Goal: Task Accomplishment & Management: Use online tool/utility

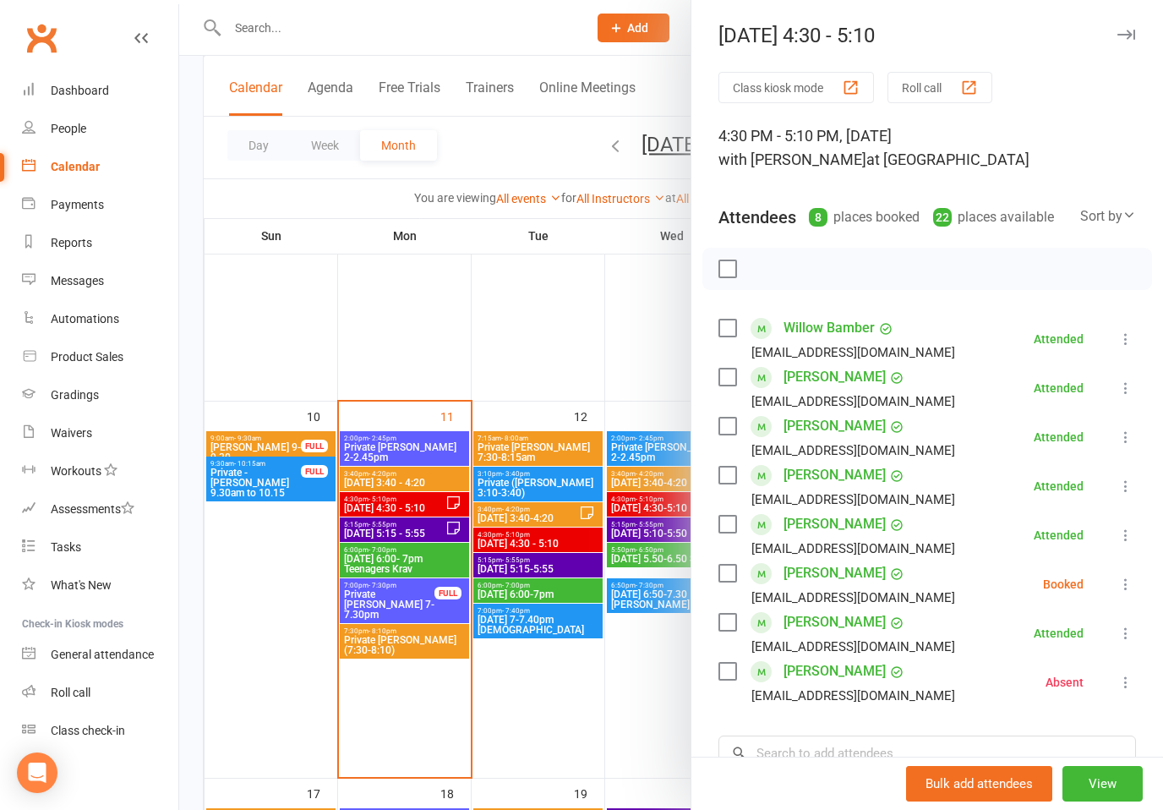
click at [1129, 26] on button "button" at bounding box center [1126, 35] width 20 height 20
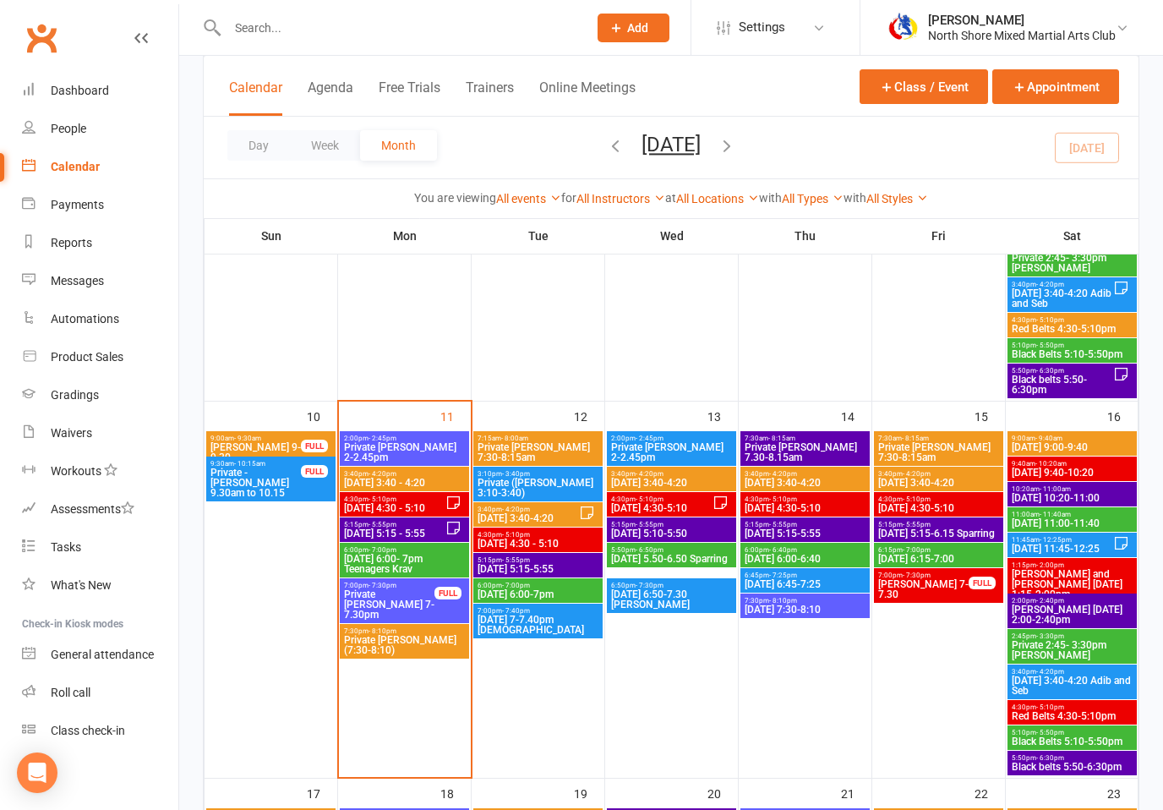
click at [432, 507] on span "[DATE] 4:30 - 5:10" at bounding box center [394, 508] width 102 height 10
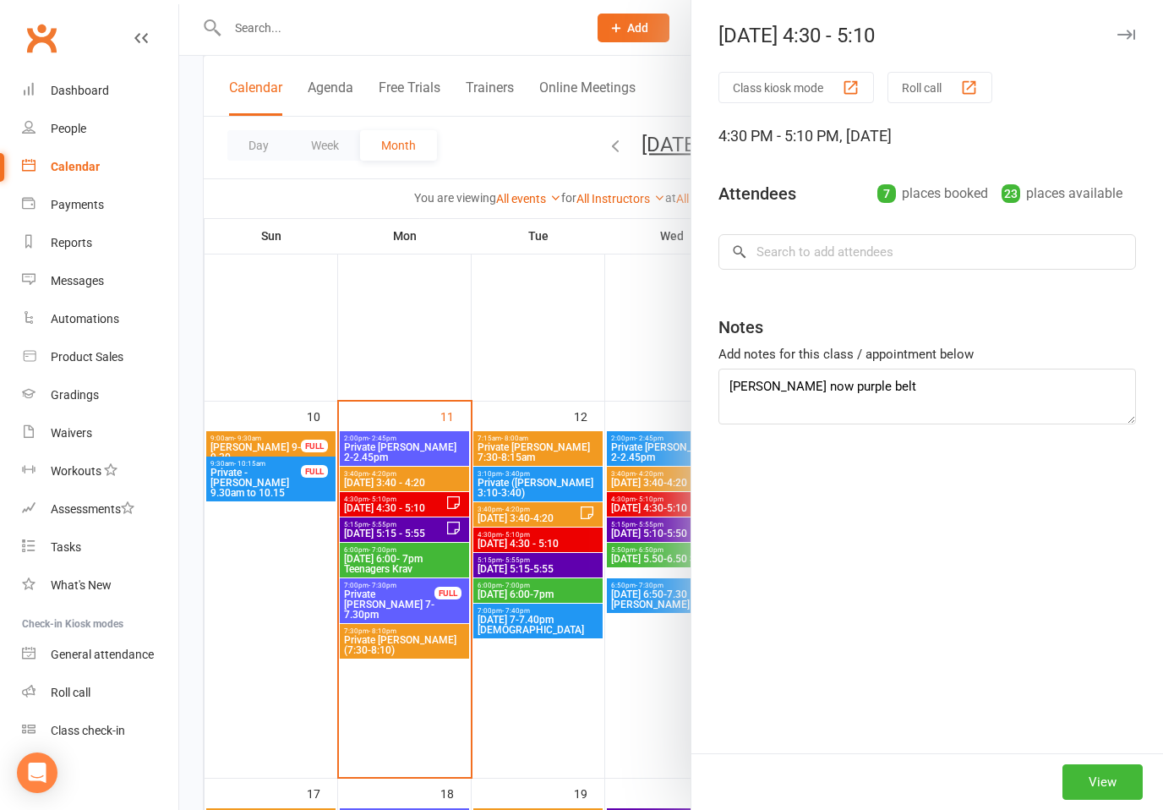
type textarea "[PERSON_NAME] now purple belt [PERSON_NAME] sick - apologies"
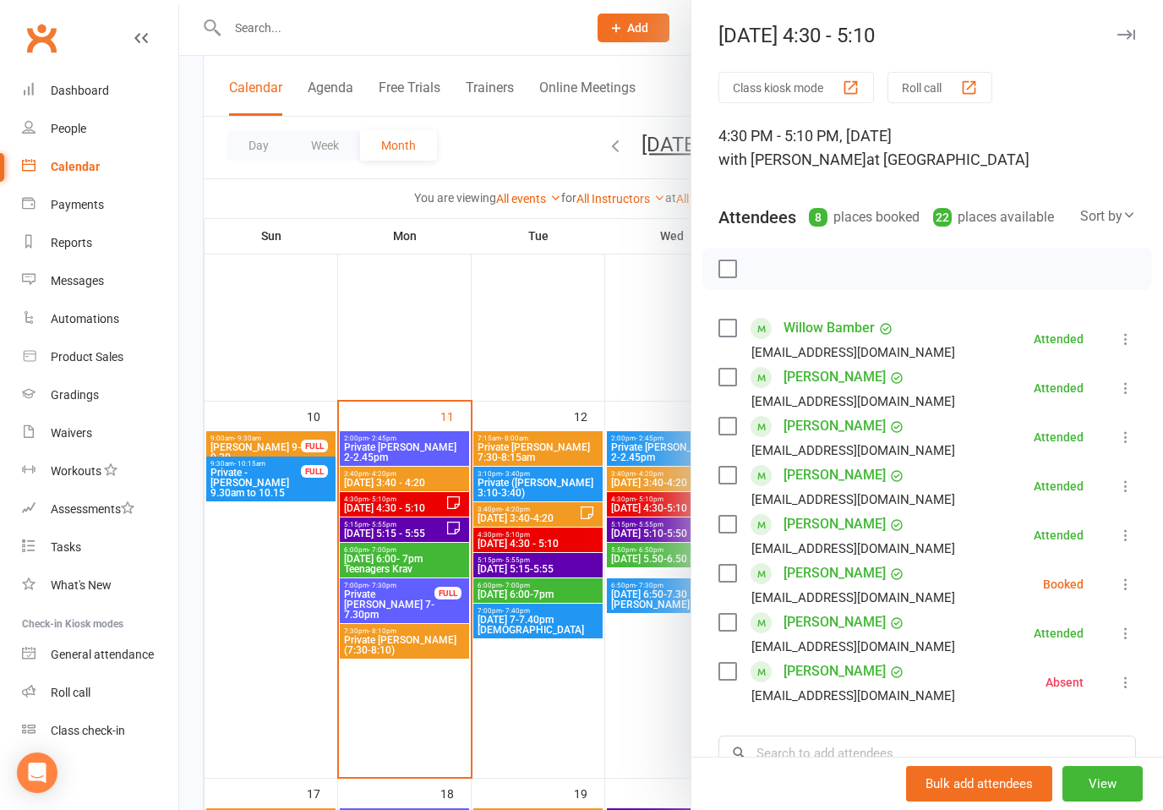
click at [440, 531] on div at bounding box center [671, 405] width 984 height 810
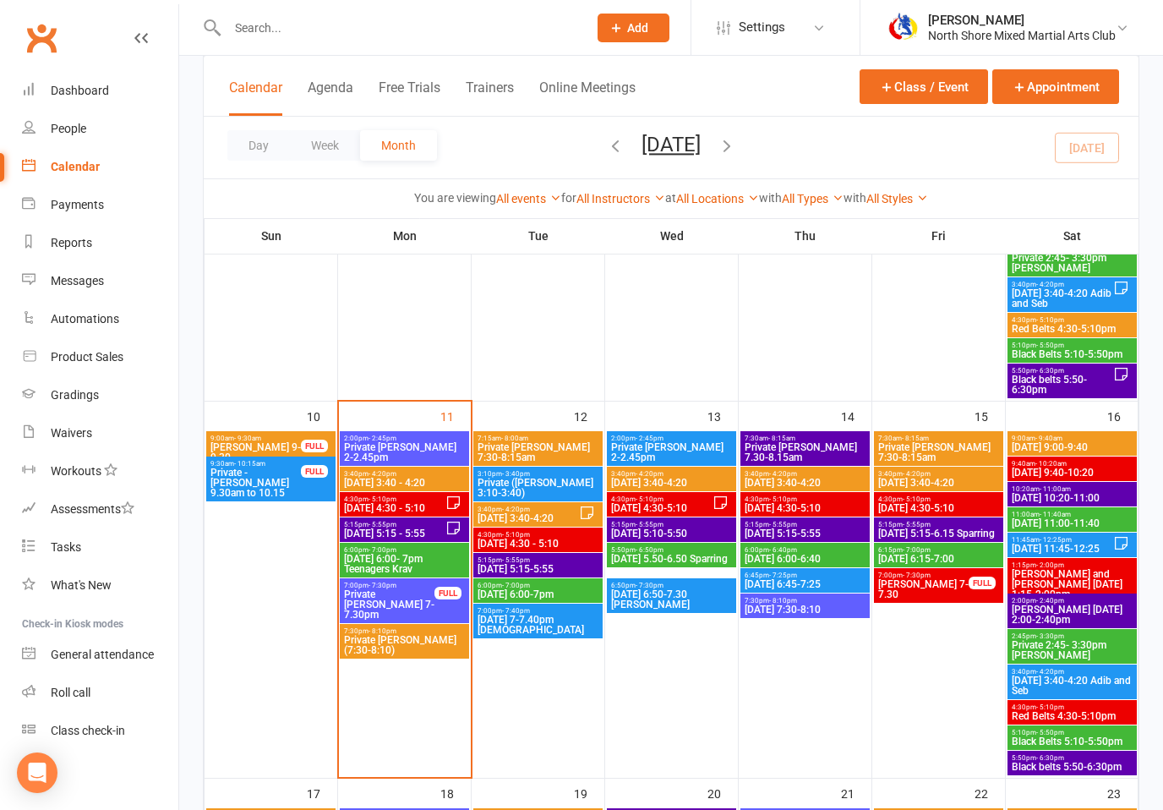
click at [436, 533] on span "[DATE] 5:15 - 5:55" at bounding box center [394, 533] width 102 height 10
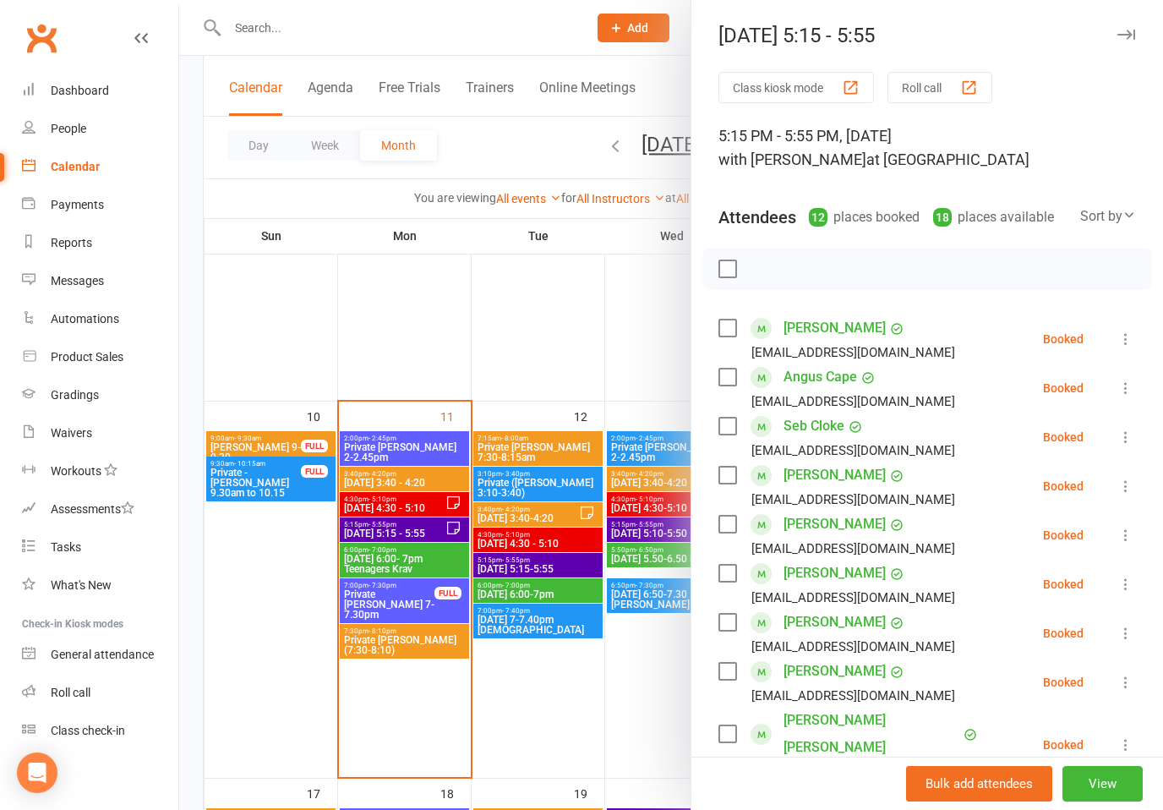
click at [1122, 337] on icon at bounding box center [1126, 339] width 17 height 17
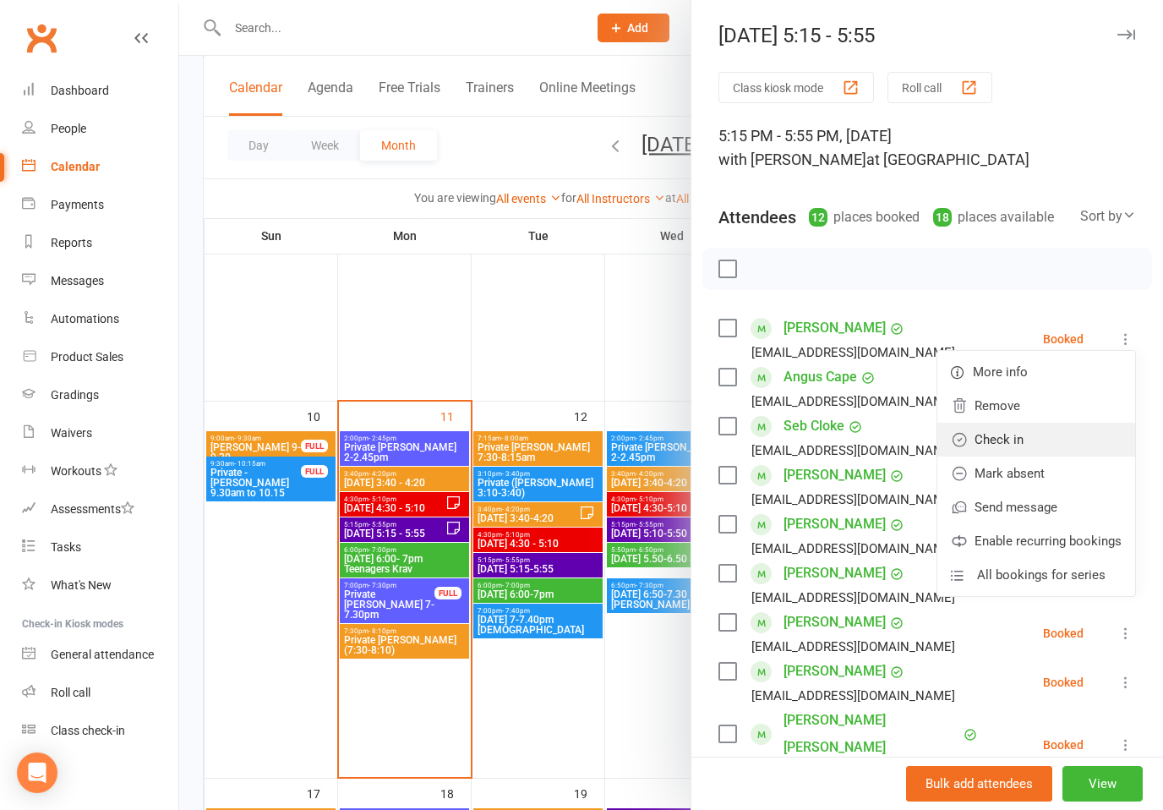
click at [1012, 440] on link "Check in" at bounding box center [1037, 440] width 198 height 34
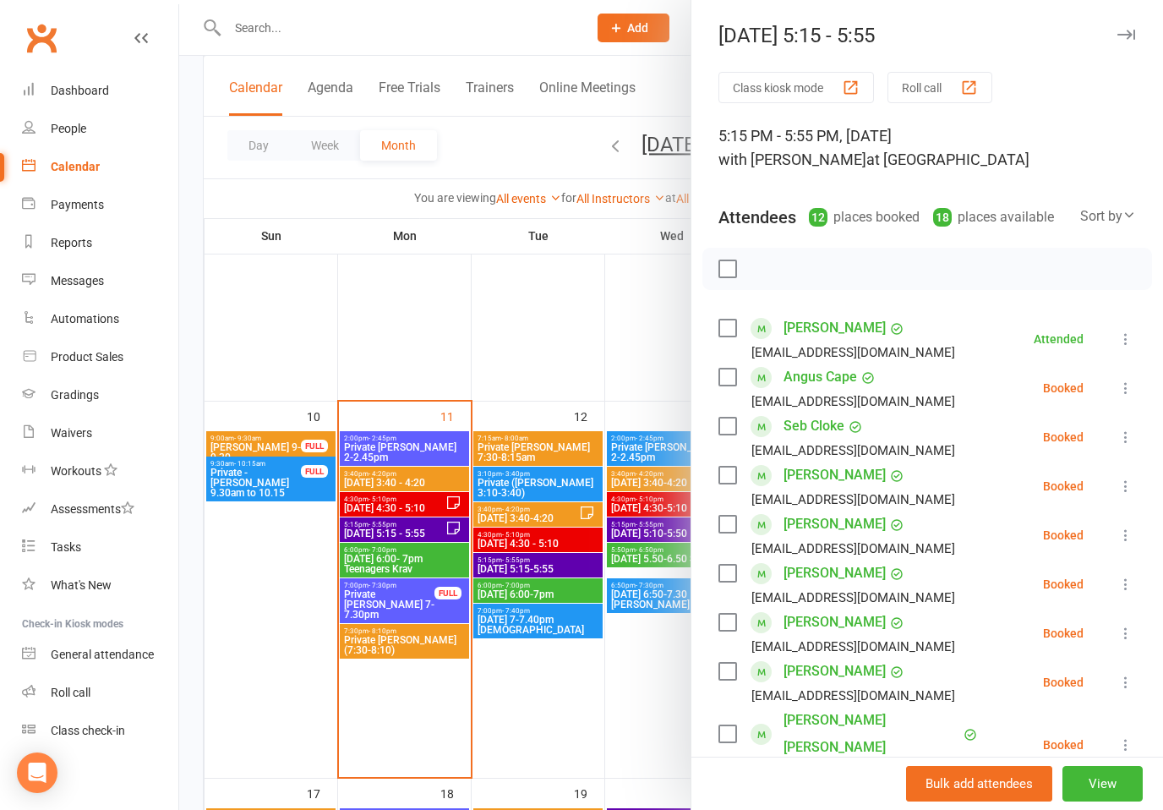
click at [1126, 392] on icon at bounding box center [1126, 388] width 17 height 17
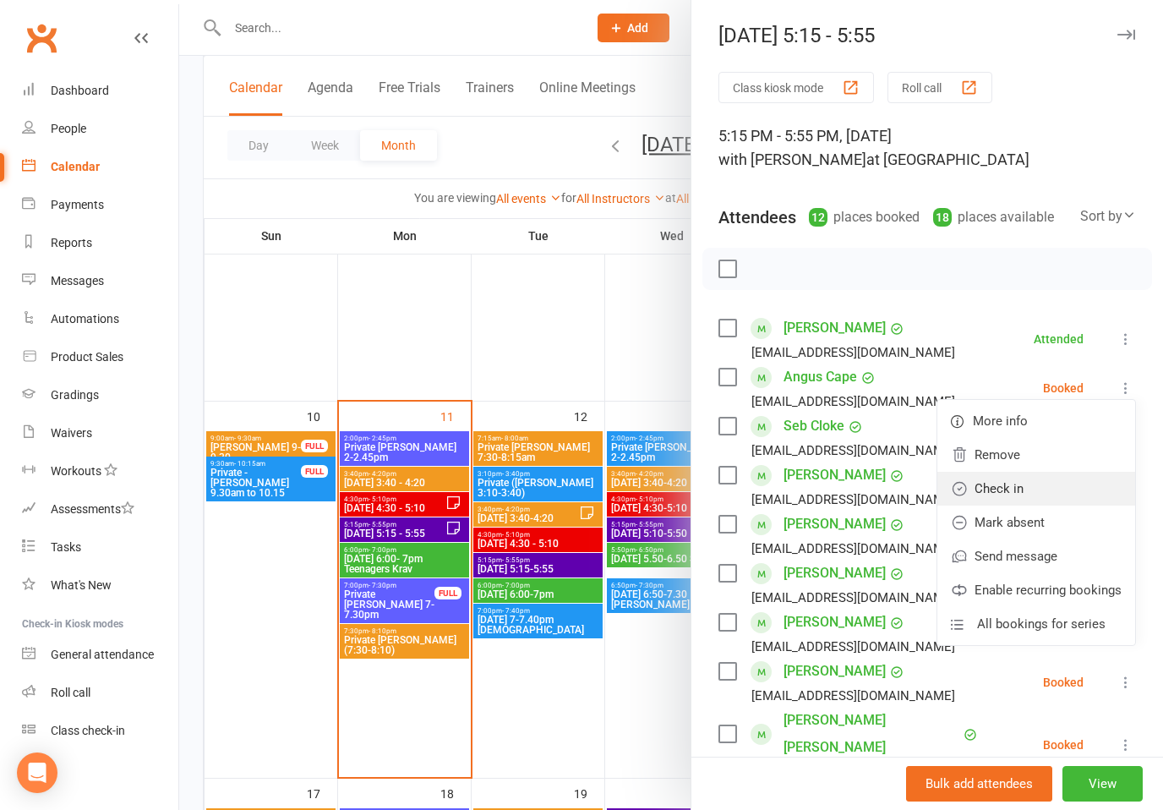
click at [1015, 489] on link "Check in" at bounding box center [1037, 489] width 198 height 34
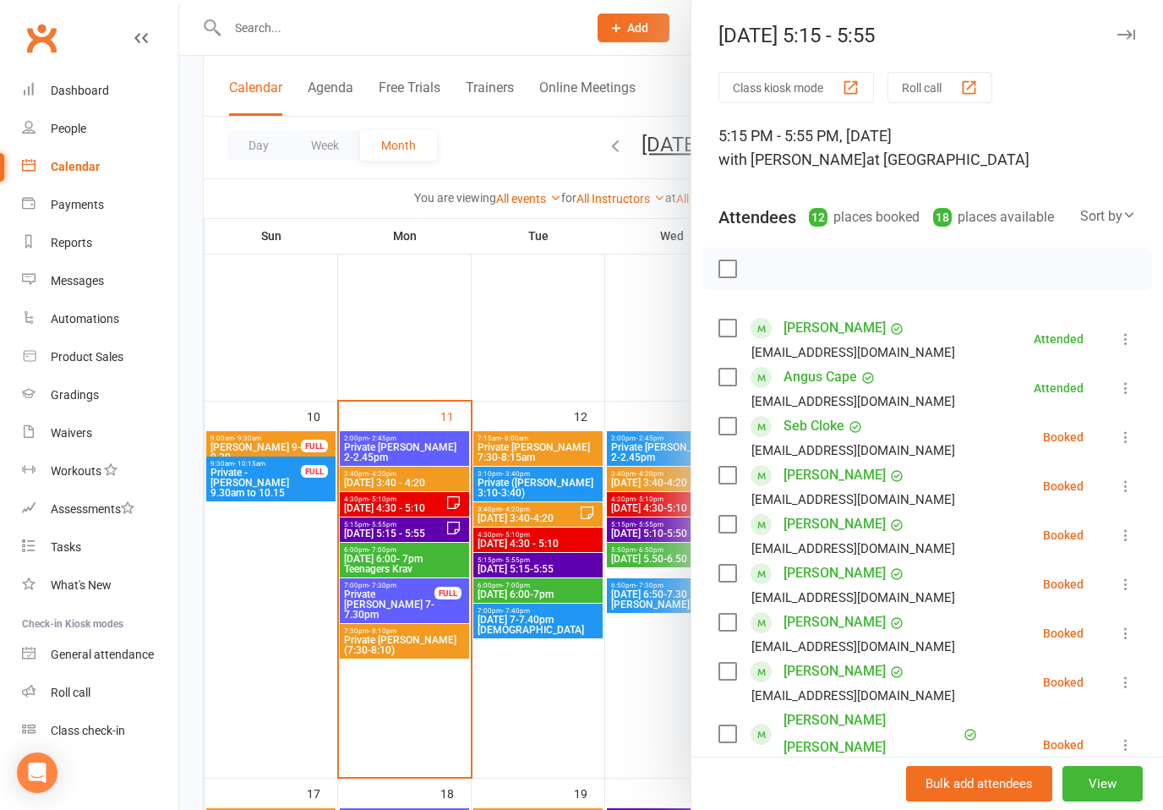
click at [1122, 442] on icon at bounding box center [1126, 437] width 17 height 17
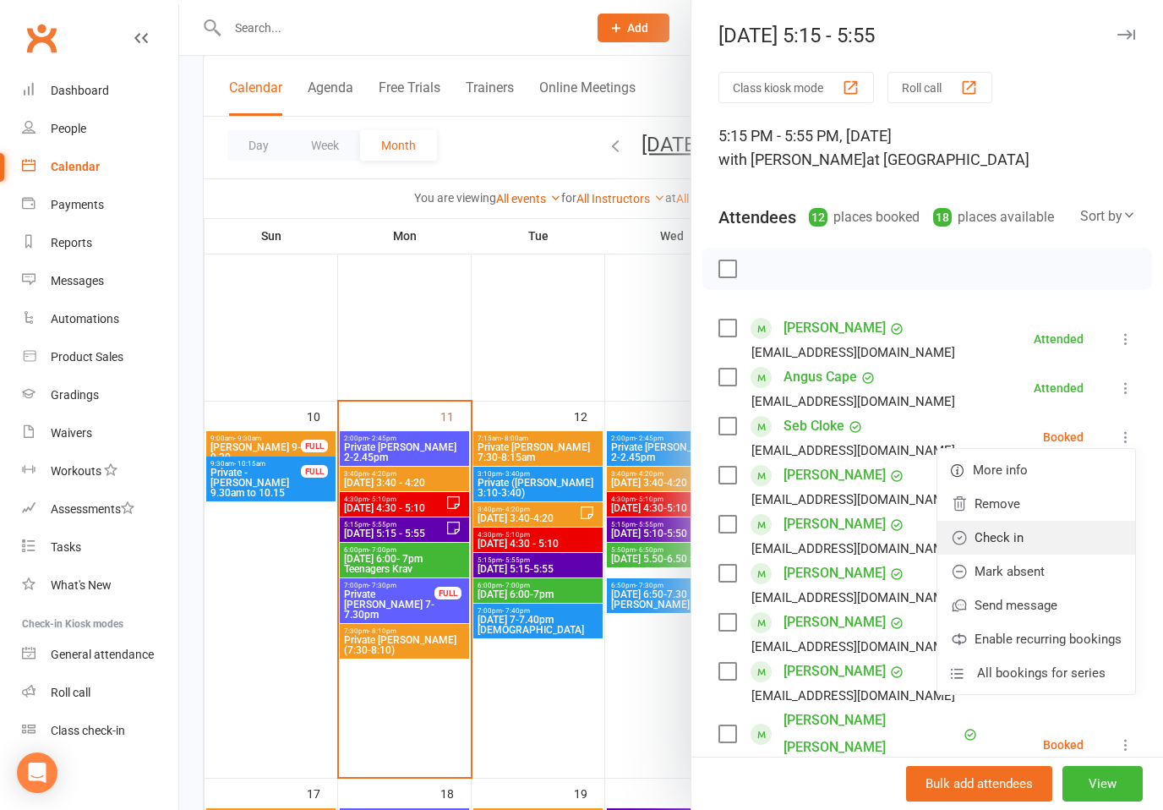
click at [1004, 539] on link "Check in" at bounding box center [1037, 538] width 198 height 34
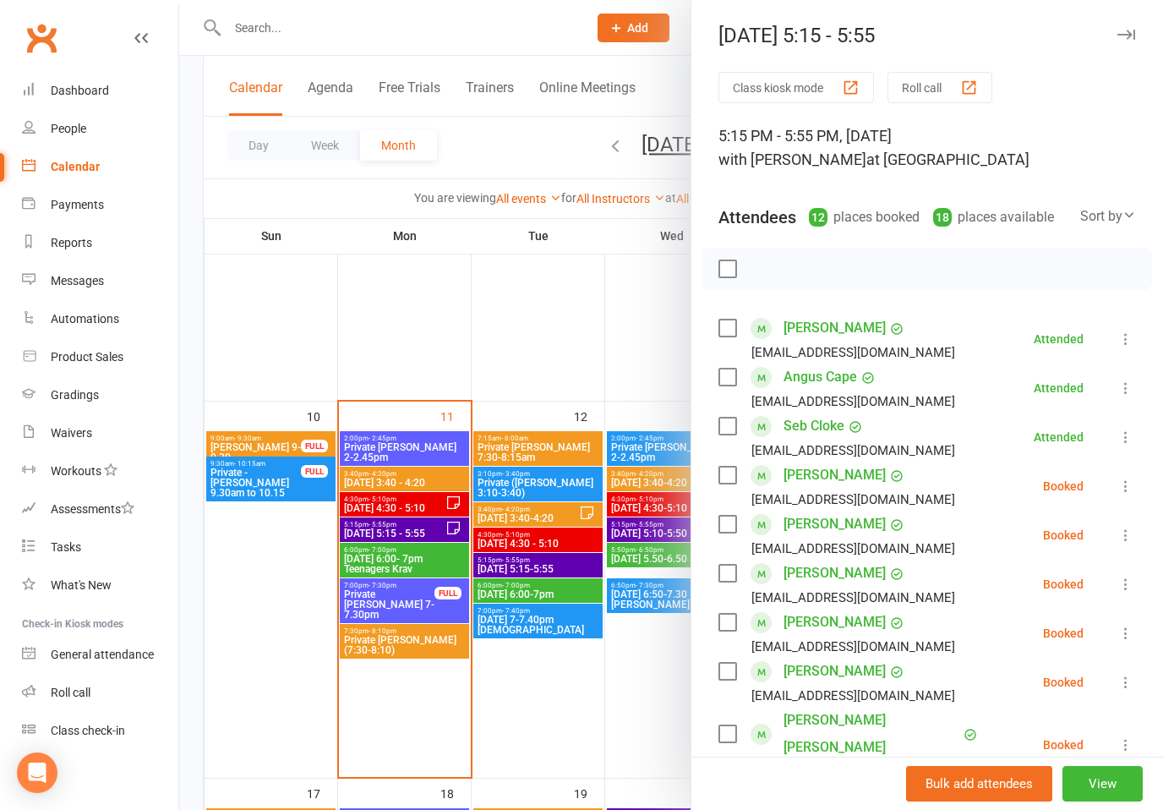
click at [1127, 487] on icon at bounding box center [1126, 486] width 17 height 17
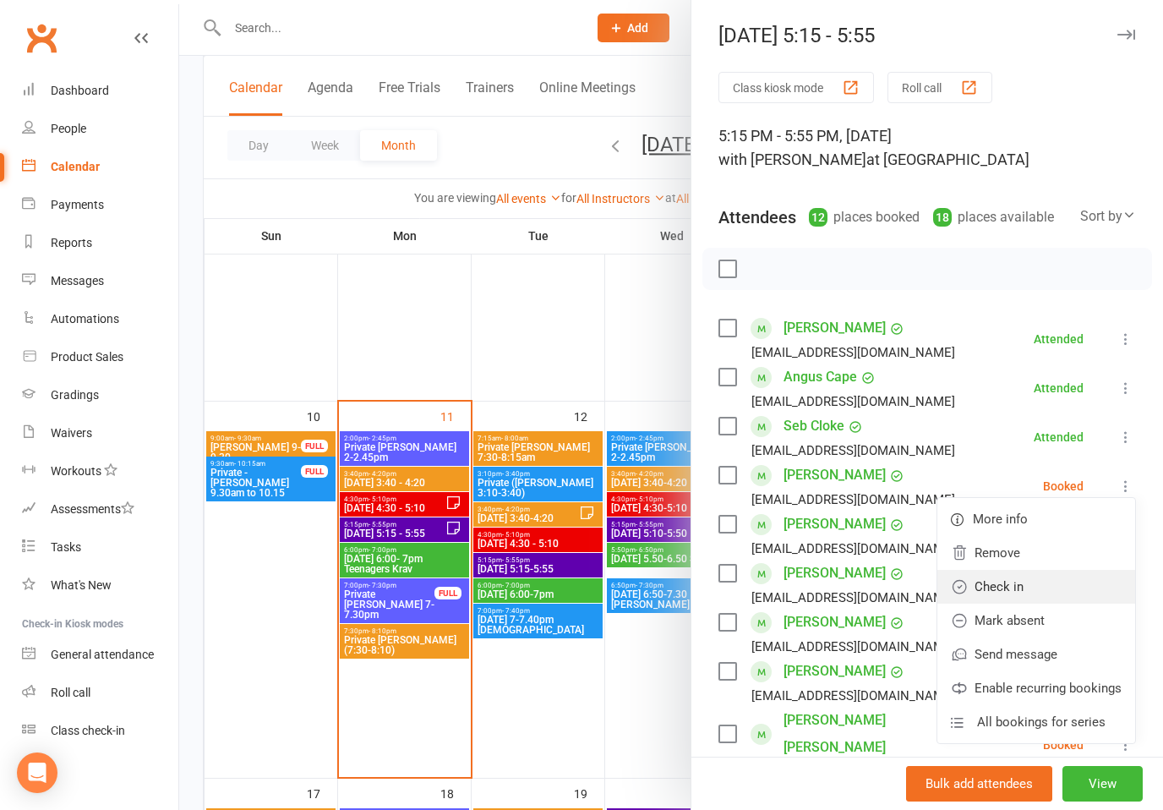
click at [1008, 584] on link "Check in" at bounding box center [1037, 587] width 198 height 34
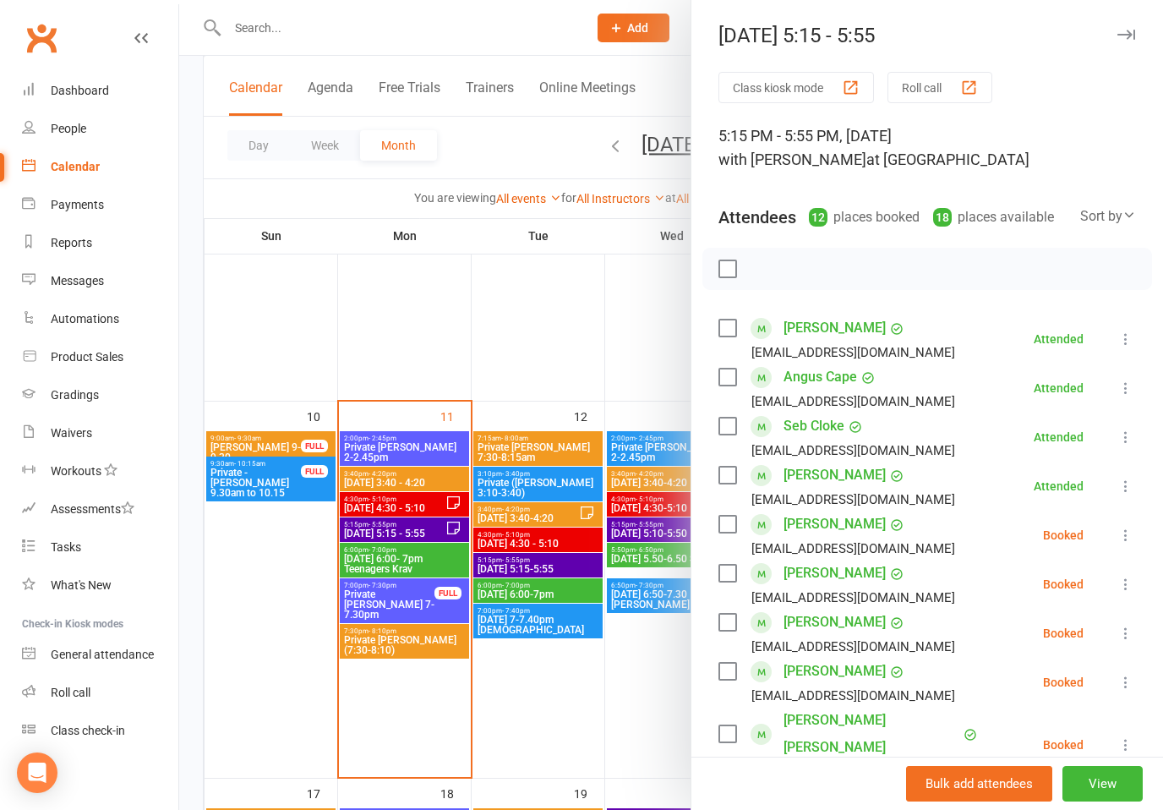
click at [1135, 533] on icon at bounding box center [1126, 535] width 17 height 17
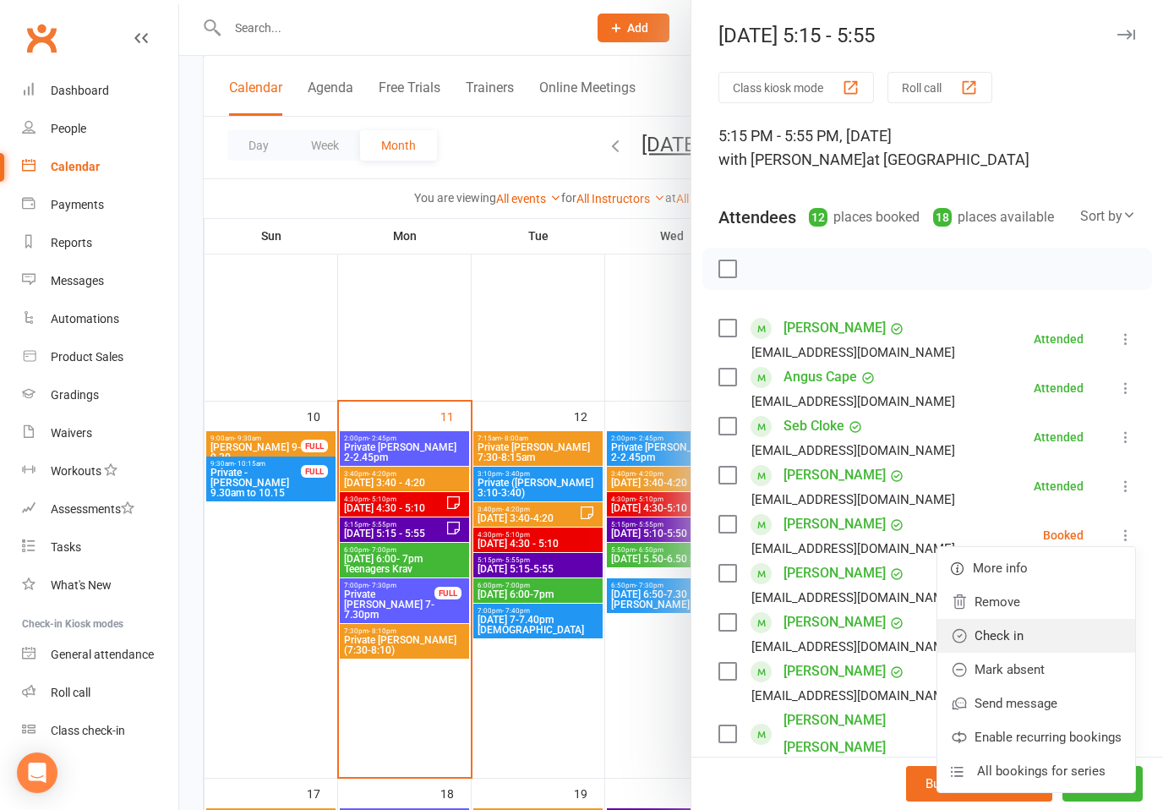
click at [1007, 637] on link "Check in" at bounding box center [1037, 636] width 198 height 34
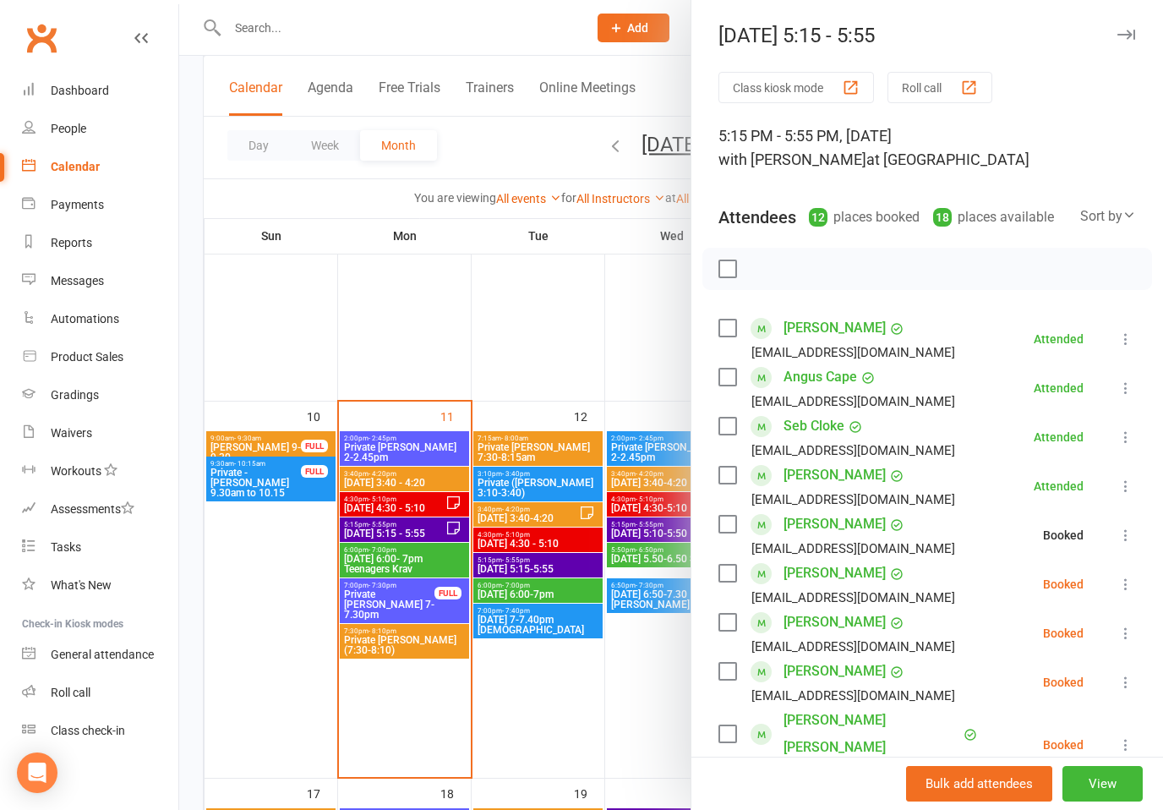
click at [1129, 580] on icon at bounding box center [1126, 584] width 17 height 17
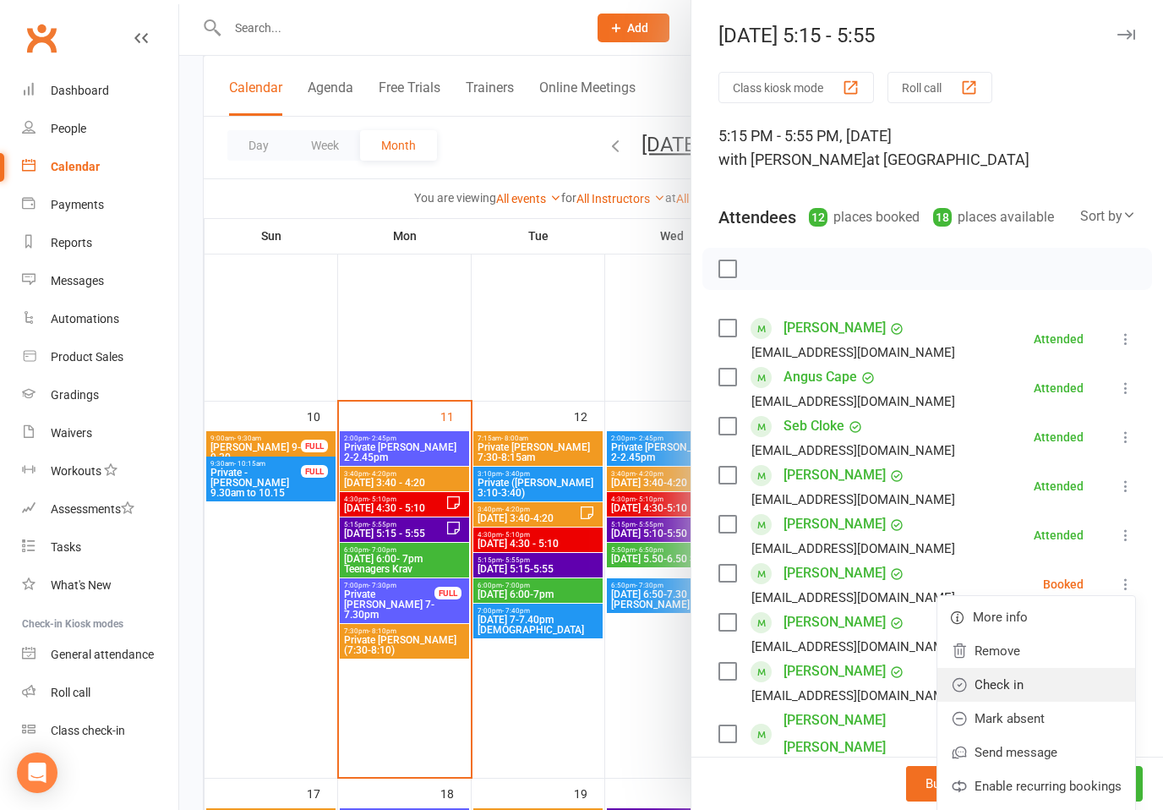
click at [1005, 681] on link "Check in" at bounding box center [1037, 685] width 198 height 34
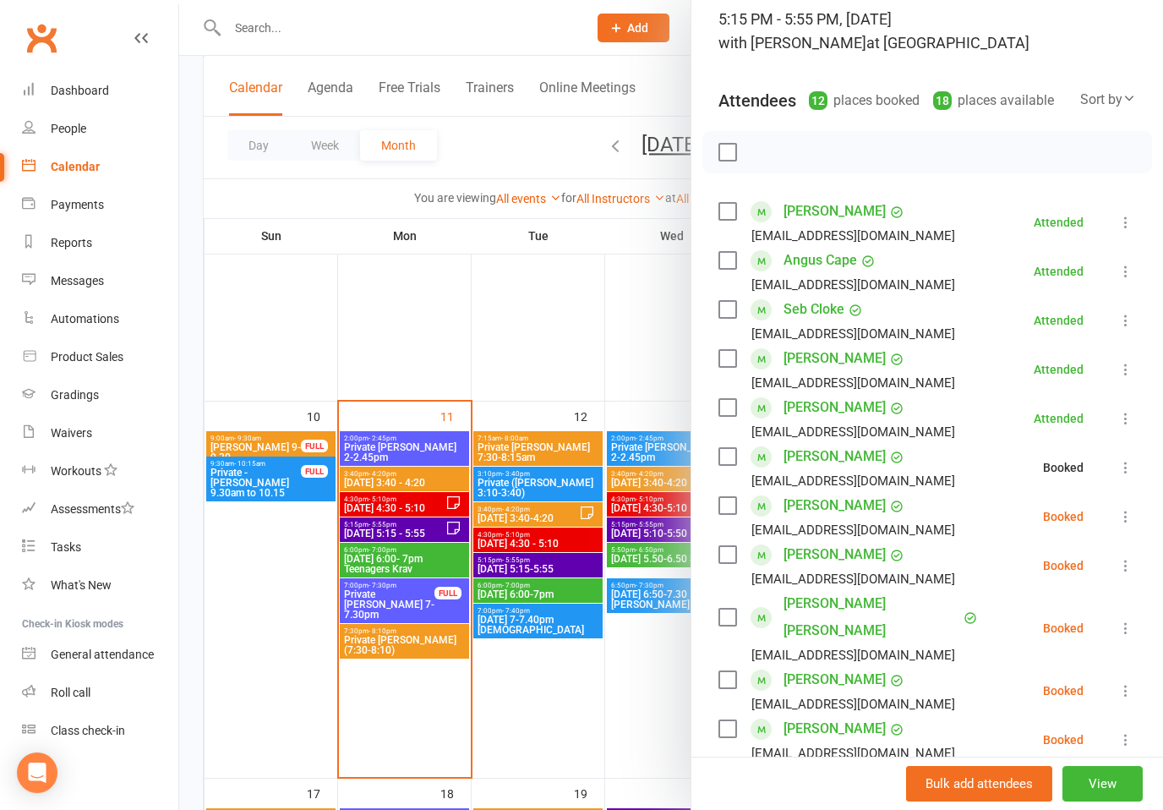
scroll to position [123, 0]
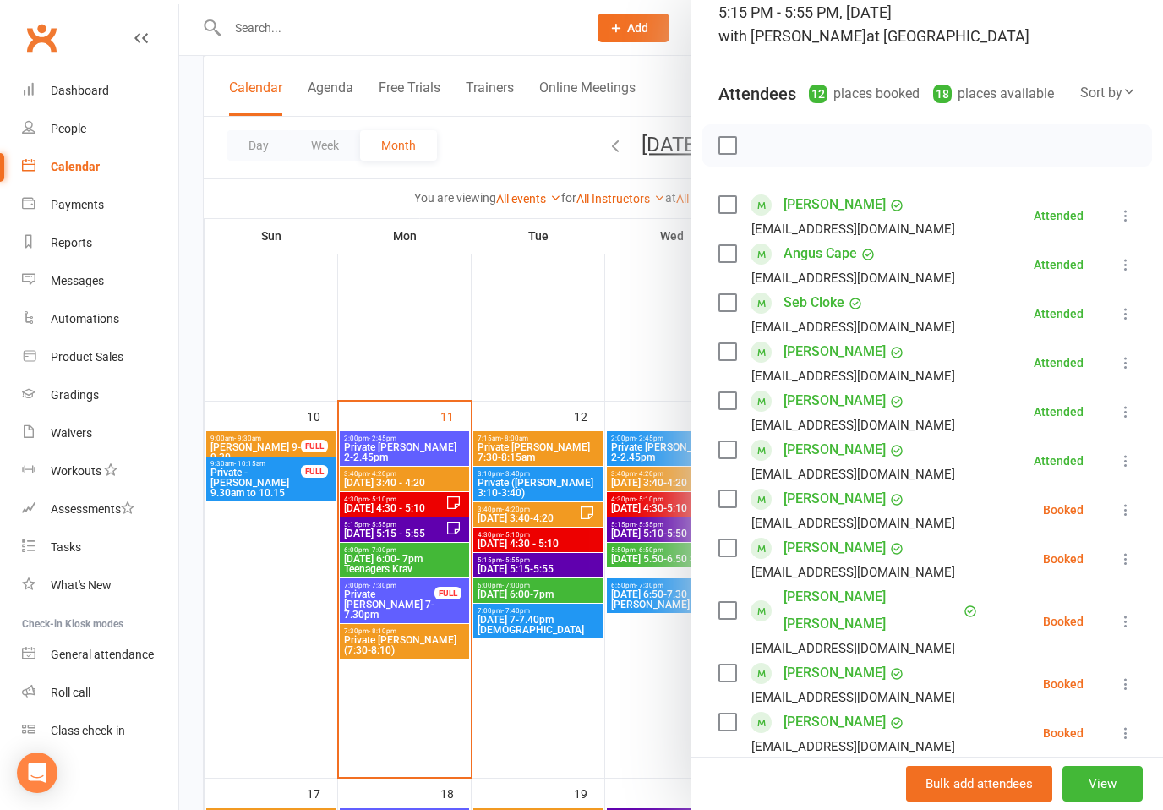
click at [1122, 506] on icon at bounding box center [1126, 509] width 17 height 17
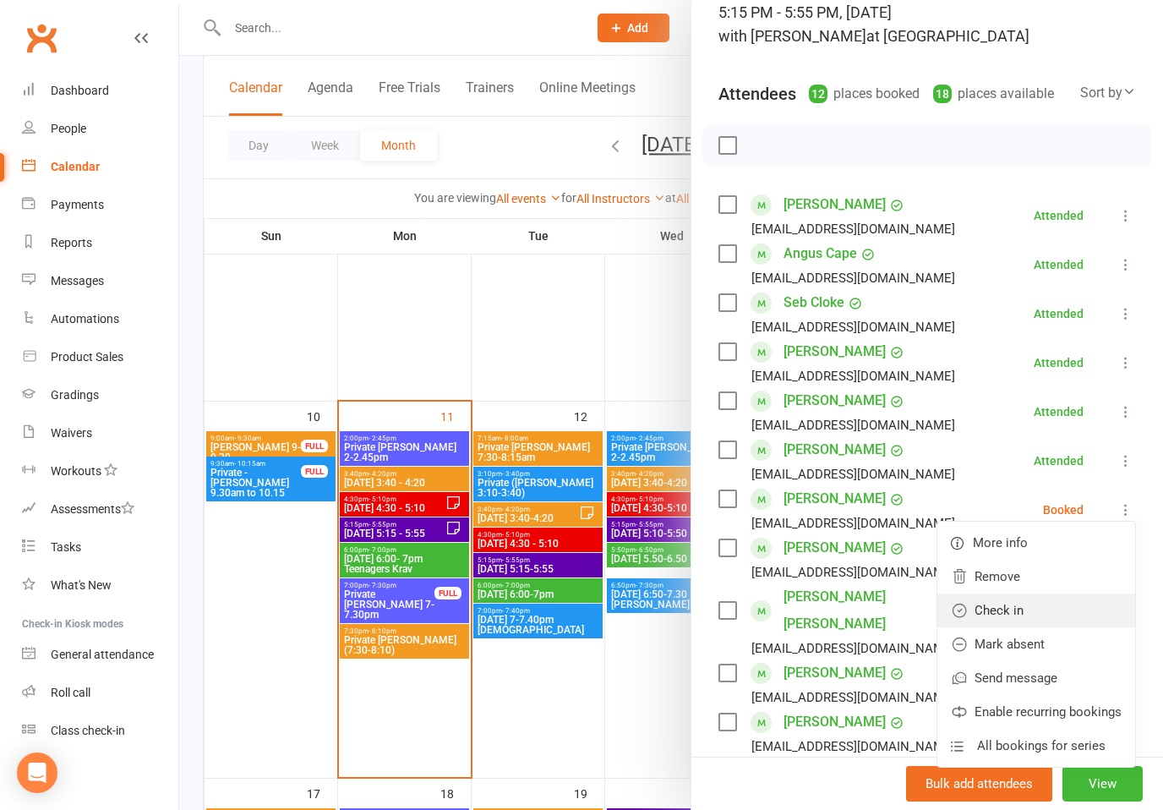
click at [1014, 616] on link "Check in" at bounding box center [1037, 610] width 198 height 34
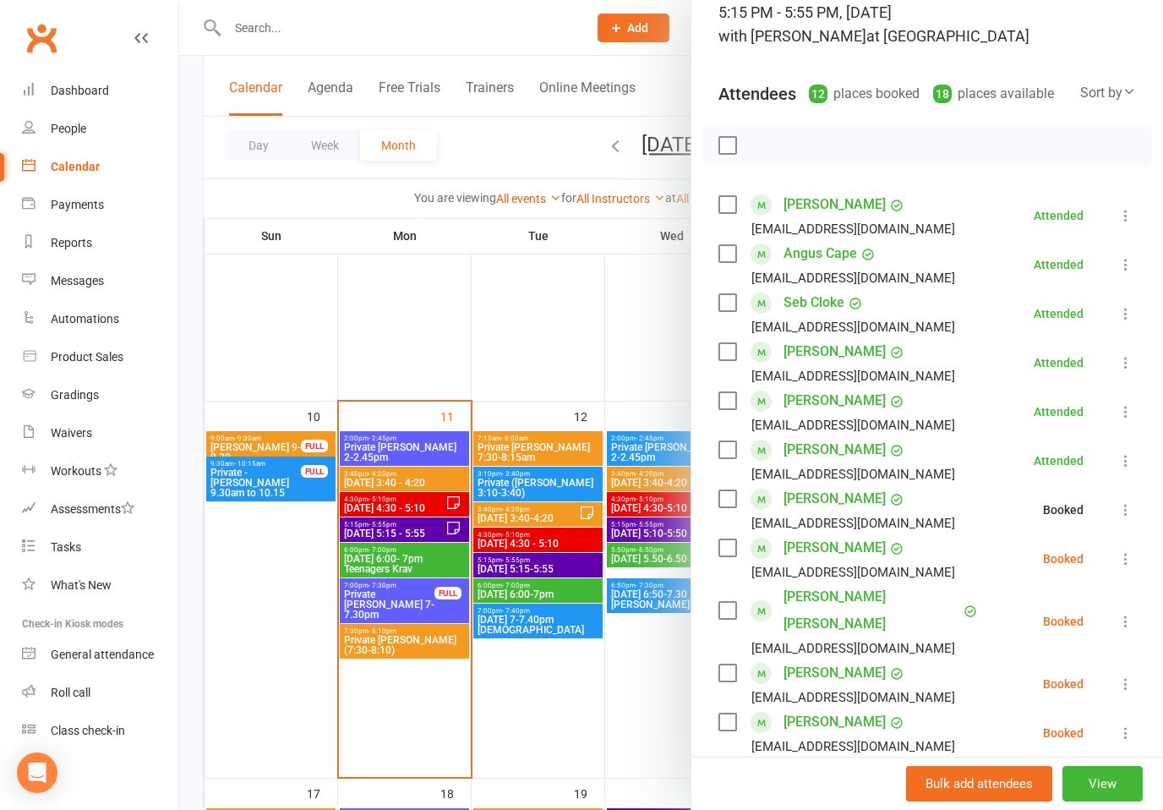
click at [1123, 560] on icon at bounding box center [1126, 558] width 17 height 17
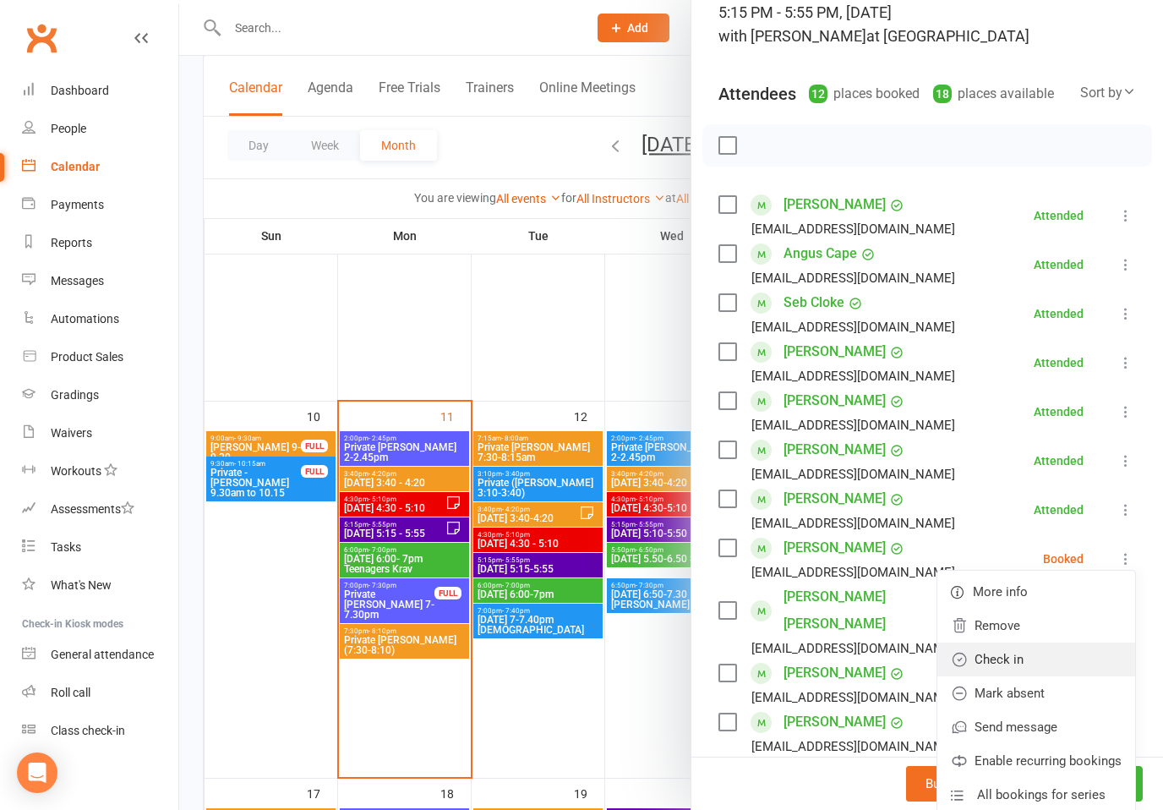
click at [1000, 659] on link "Check in" at bounding box center [1037, 660] width 198 height 34
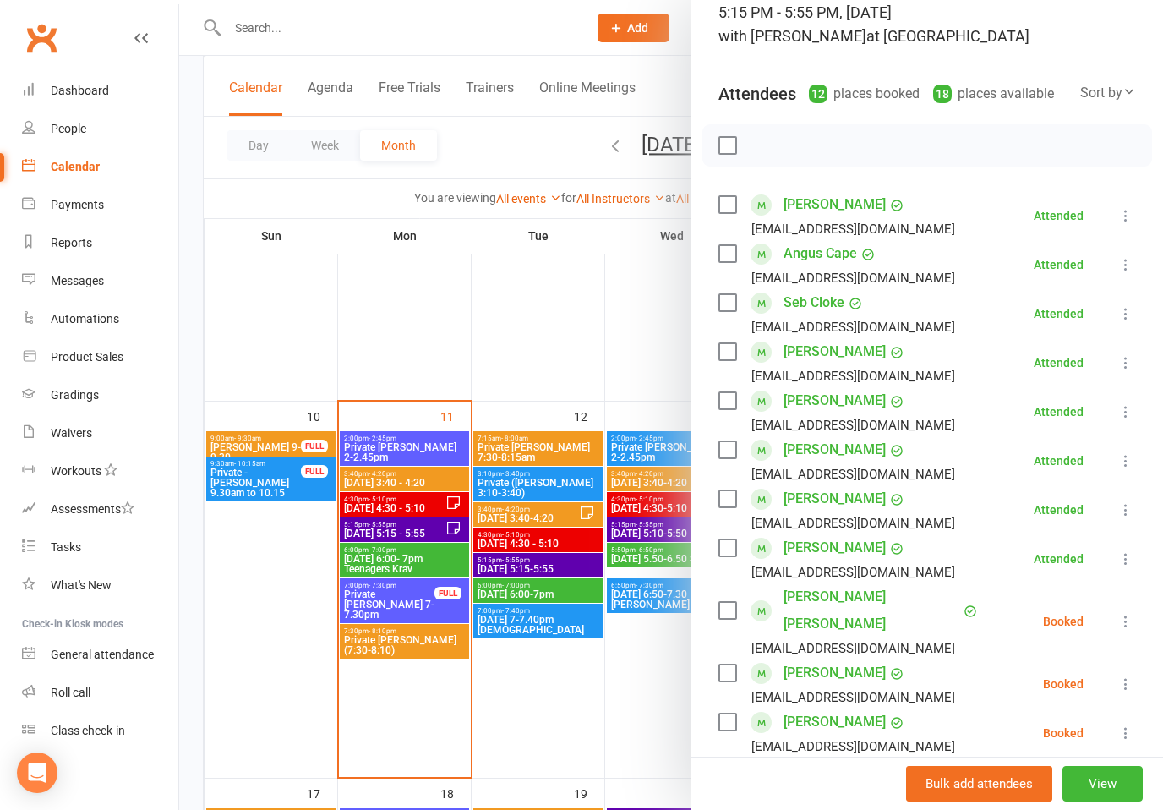
click at [1131, 613] on icon at bounding box center [1126, 621] width 17 height 17
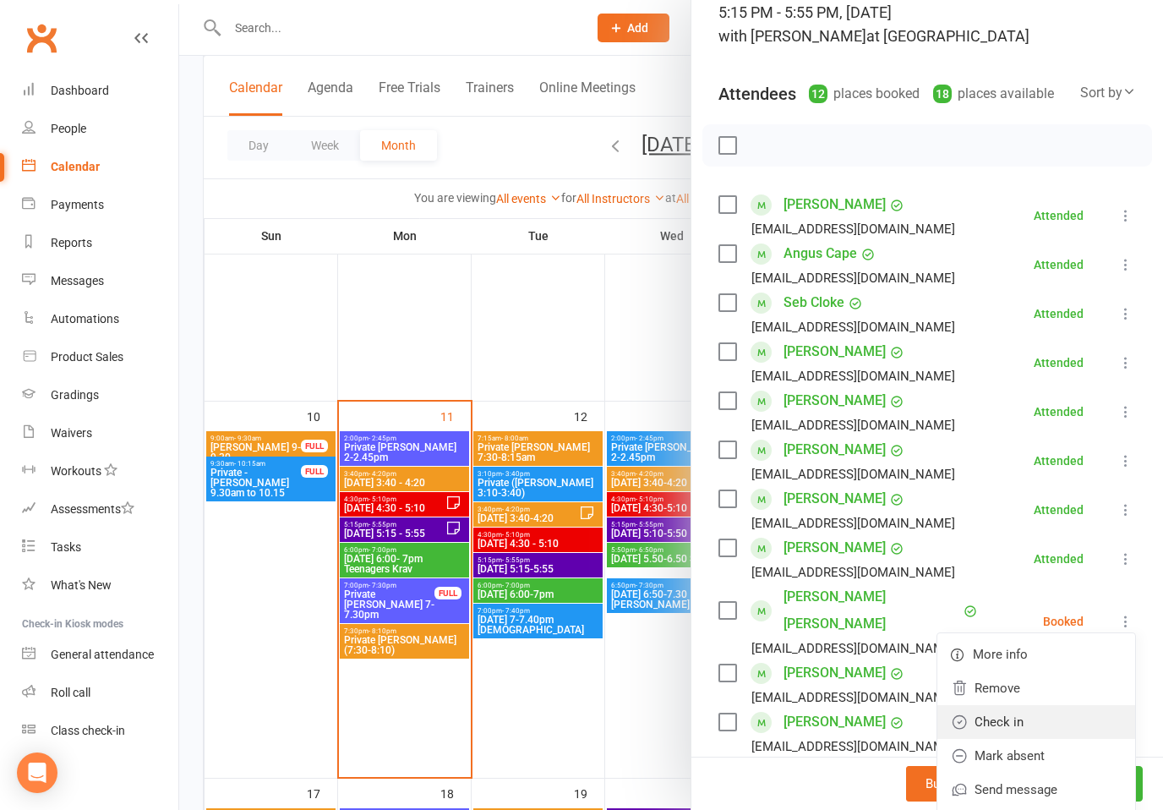
click at [1010, 705] on link "Check in" at bounding box center [1037, 722] width 198 height 34
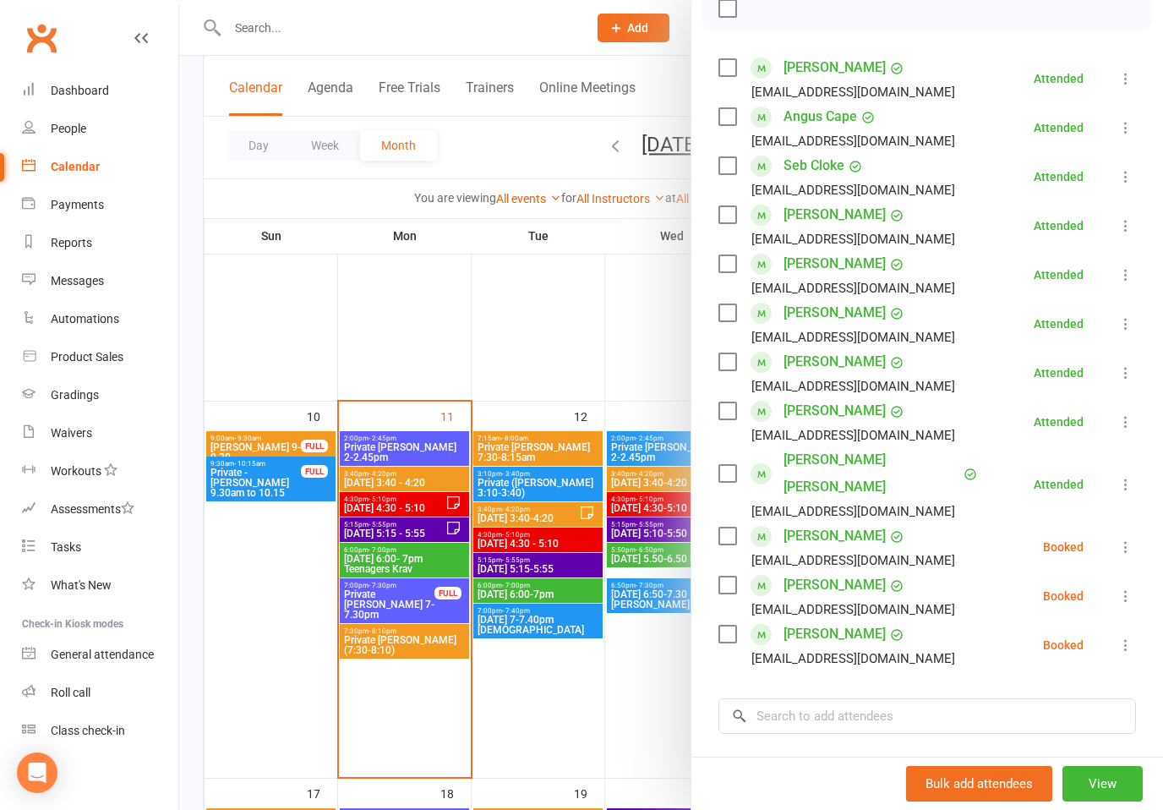
scroll to position [262, 0]
click at [841, 657] on div "Class kiosk mode Roll call 5:15 PM - 5:55 PM, [DATE] with [PERSON_NAME] at Crem…" at bounding box center [928, 391] width 472 height 1162
click at [829, 697] on input "search" at bounding box center [928, 715] width 418 height 36
click at [871, 697] on input "search" at bounding box center [928, 715] width 418 height 36
click at [834, 697] on input "search" at bounding box center [928, 715] width 418 height 36
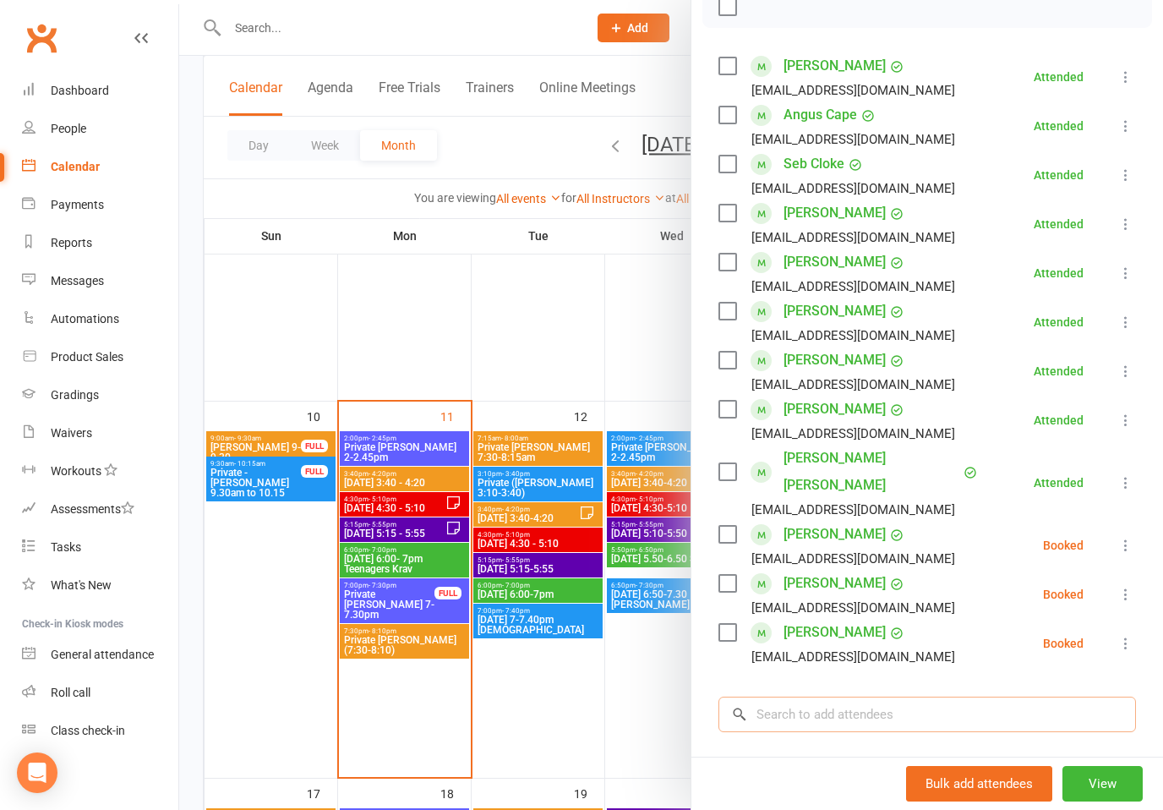
click at [796, 699] on input "search" at bounding box center [928, 715] width 418 height 36
click at [784, 697] on input "search" at bounding box center [928, 715] width 418 height 36
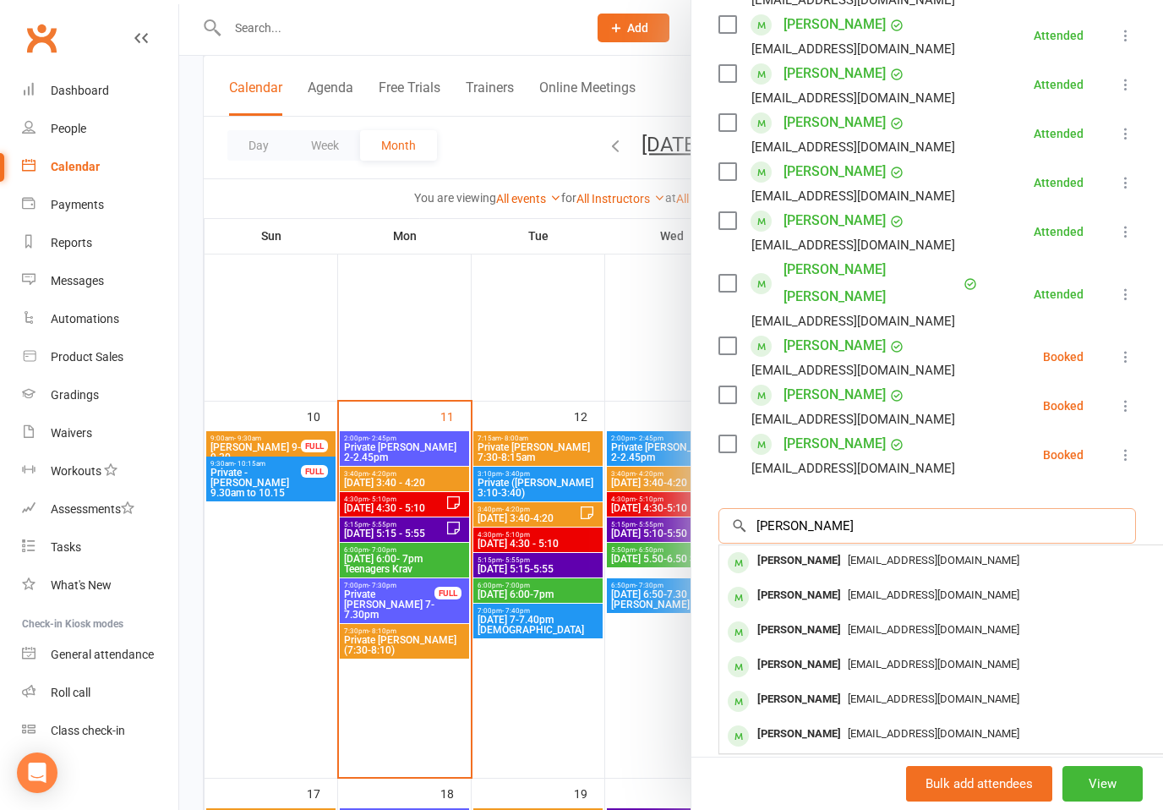
scroll to position [450, 0]
type input "[PERSON_NAME]"
click at [887, 693] on span "[EMAIL_ADDRESS][DOMAIN_NAME]" at bounding box center [934, 699] width 172 height 13
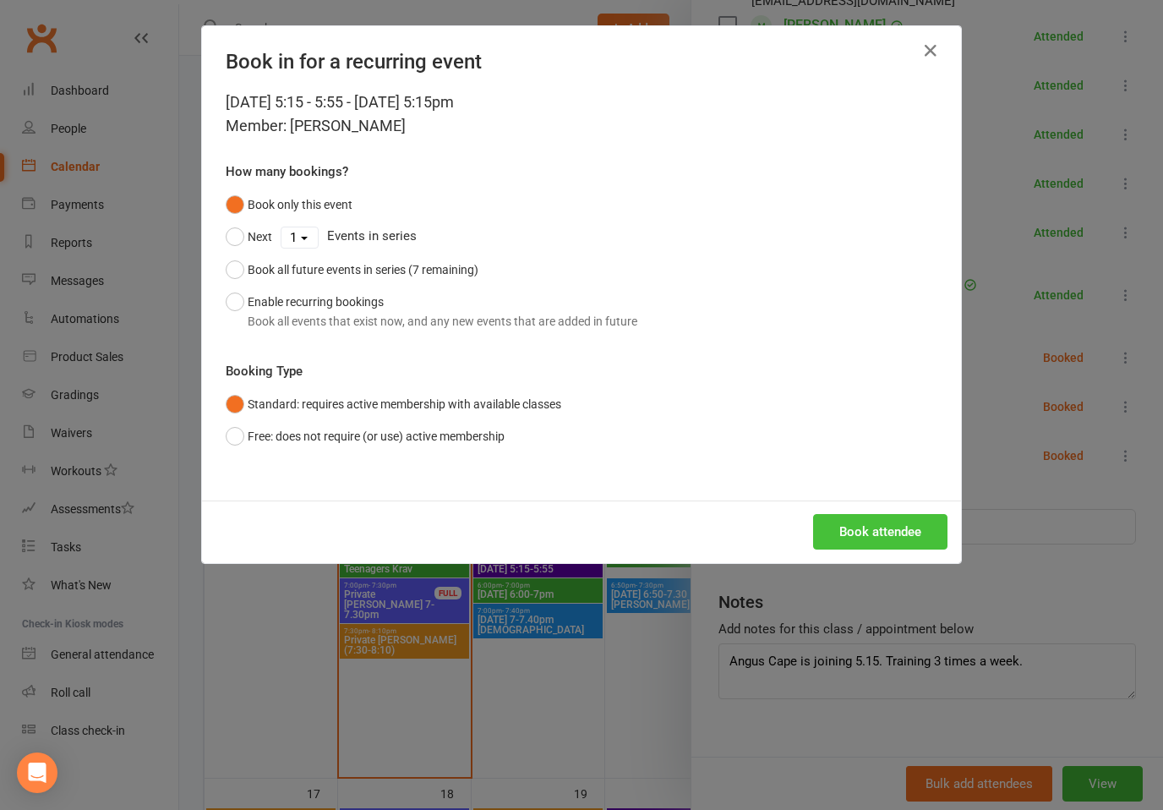
click at [902, 518] on button "Book attendee" at bounding box center [880, 532] width 134 height 36
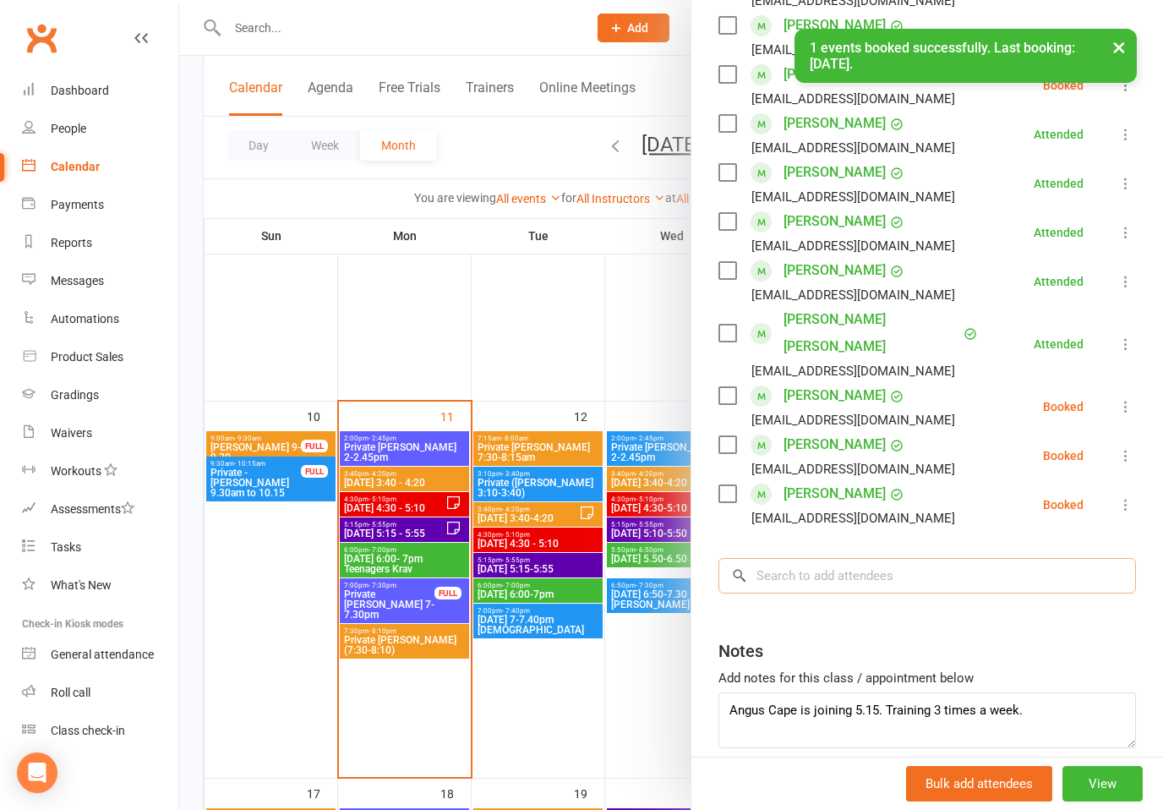
click at [874, 563] on input "search" at bounding box center [928, 576] width 418 height 36
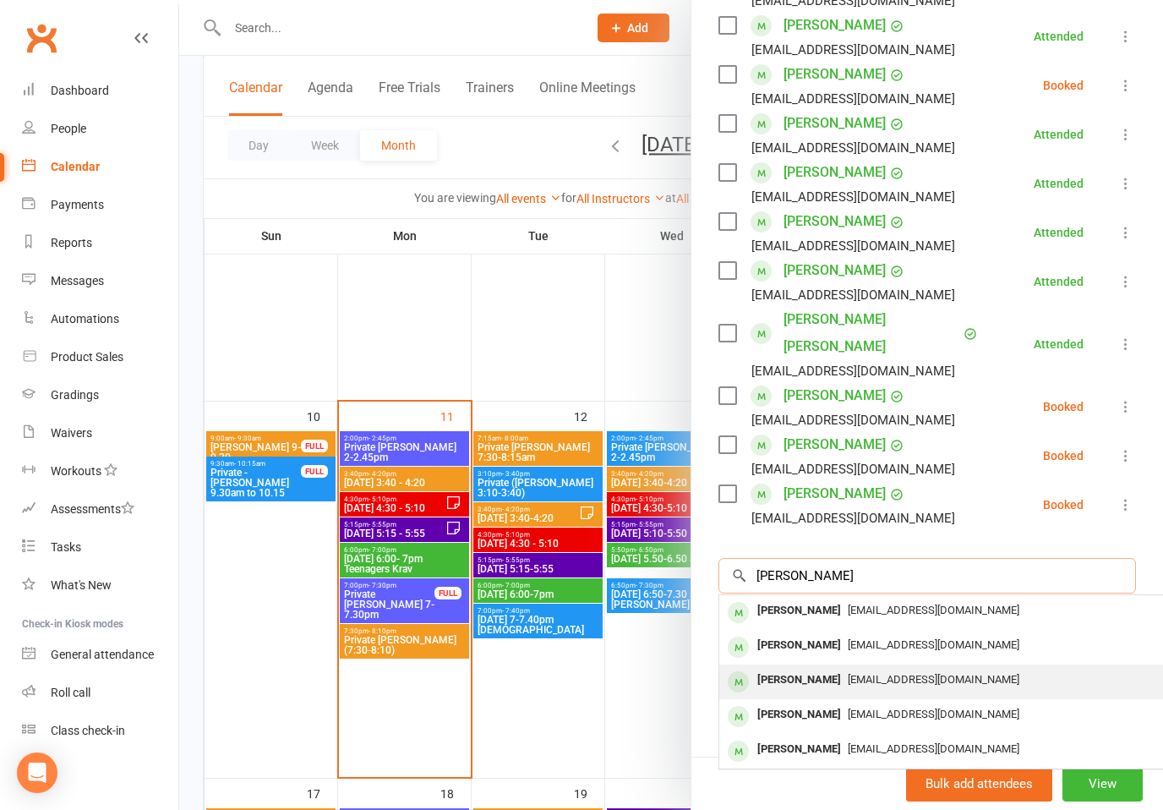
type input "[PERSON_NAME]"
click at [892, 665] on div "[PERSON_NAME] [EMAIL_ADDRESS][DOMAIN_NAME]" at bounding box center [972, 682] width 506 height 35
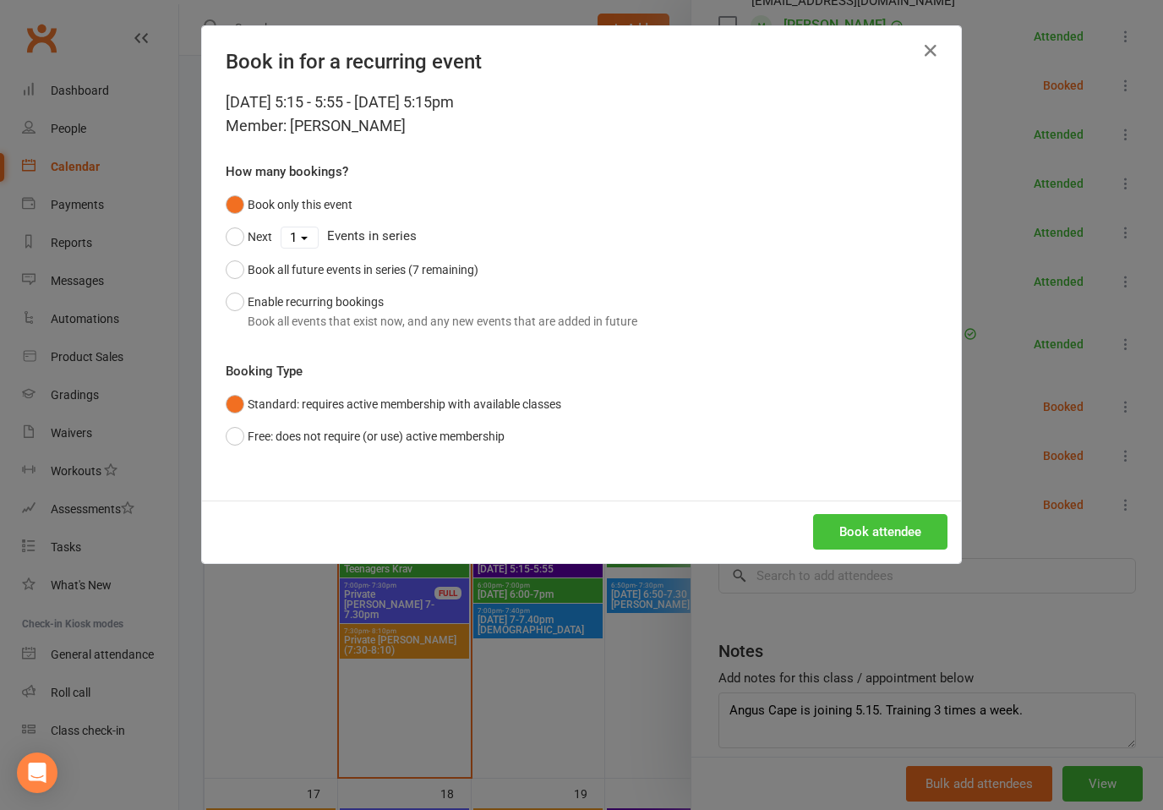
click at [906, 534] on button "Book attendee" at bounding box center [880, 532] width 134 height 36
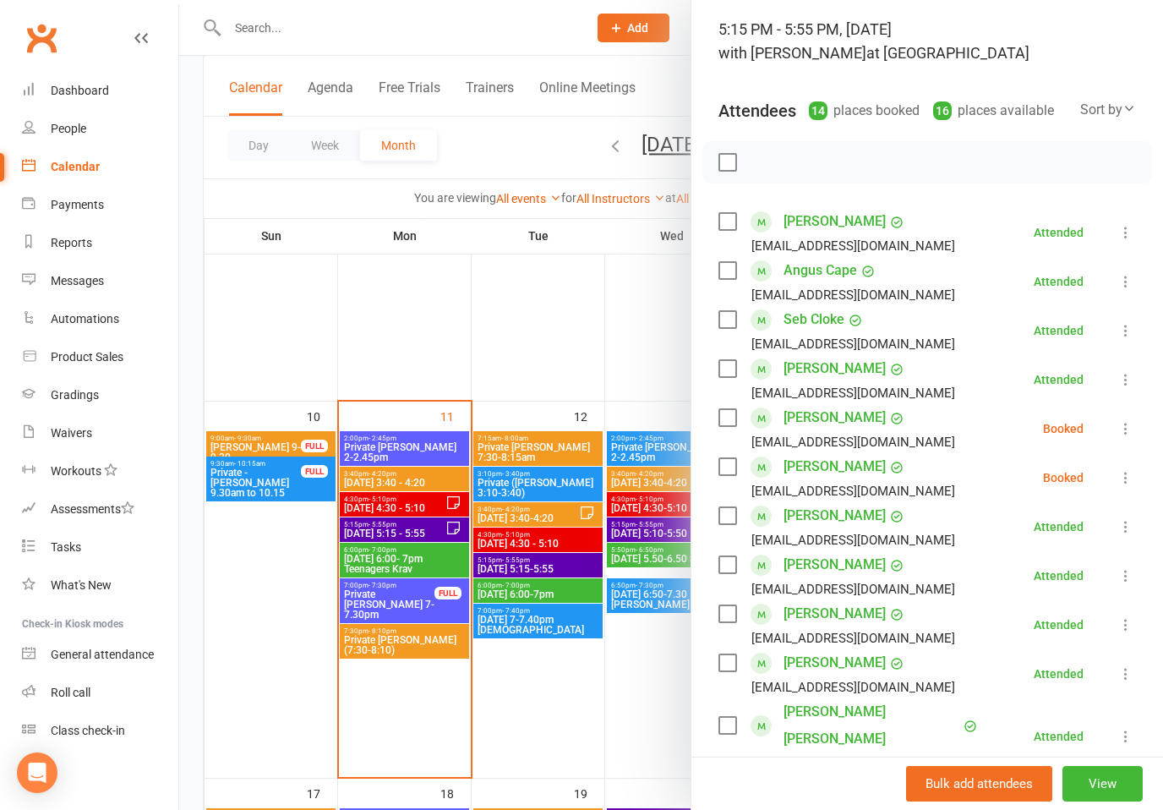
scroll to position [107, 0]
click at [1130, 426] on icon at bounding box center [1126, 428] width 17 height 17
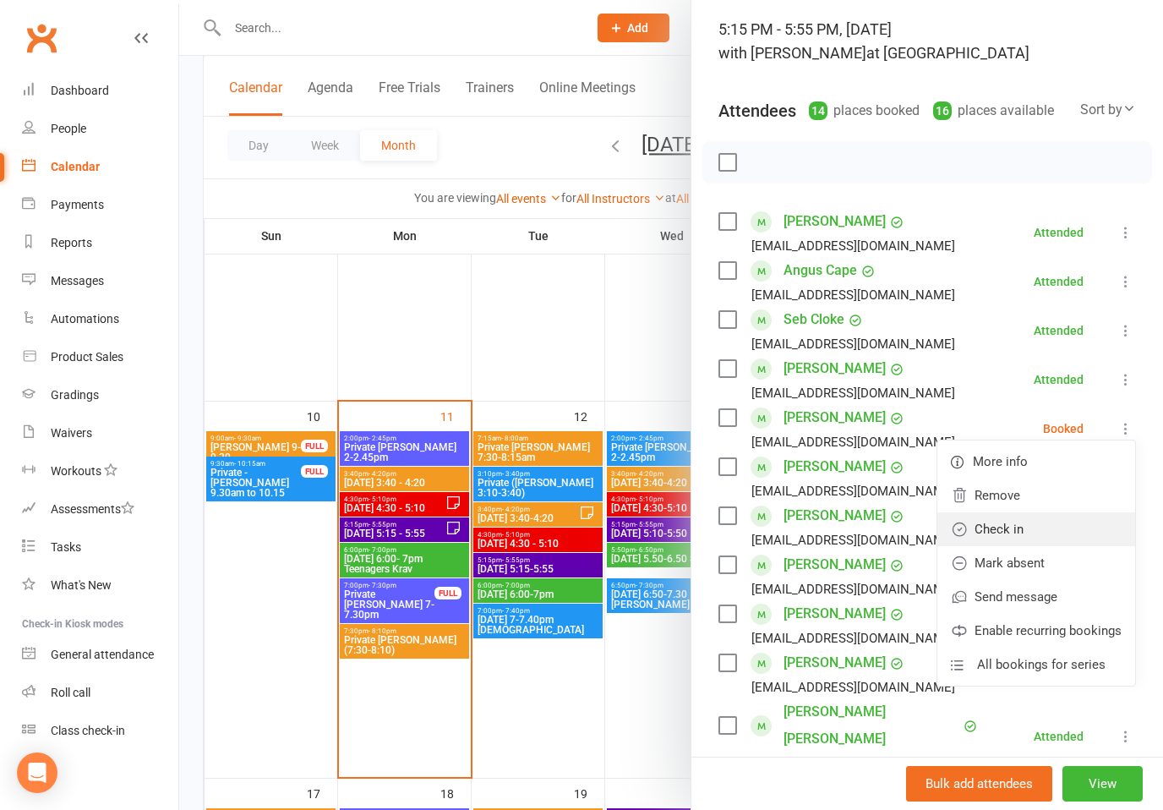
click at [1006, 533] on link "Check in" at bounding box center [1037, 529] width 198 height 34
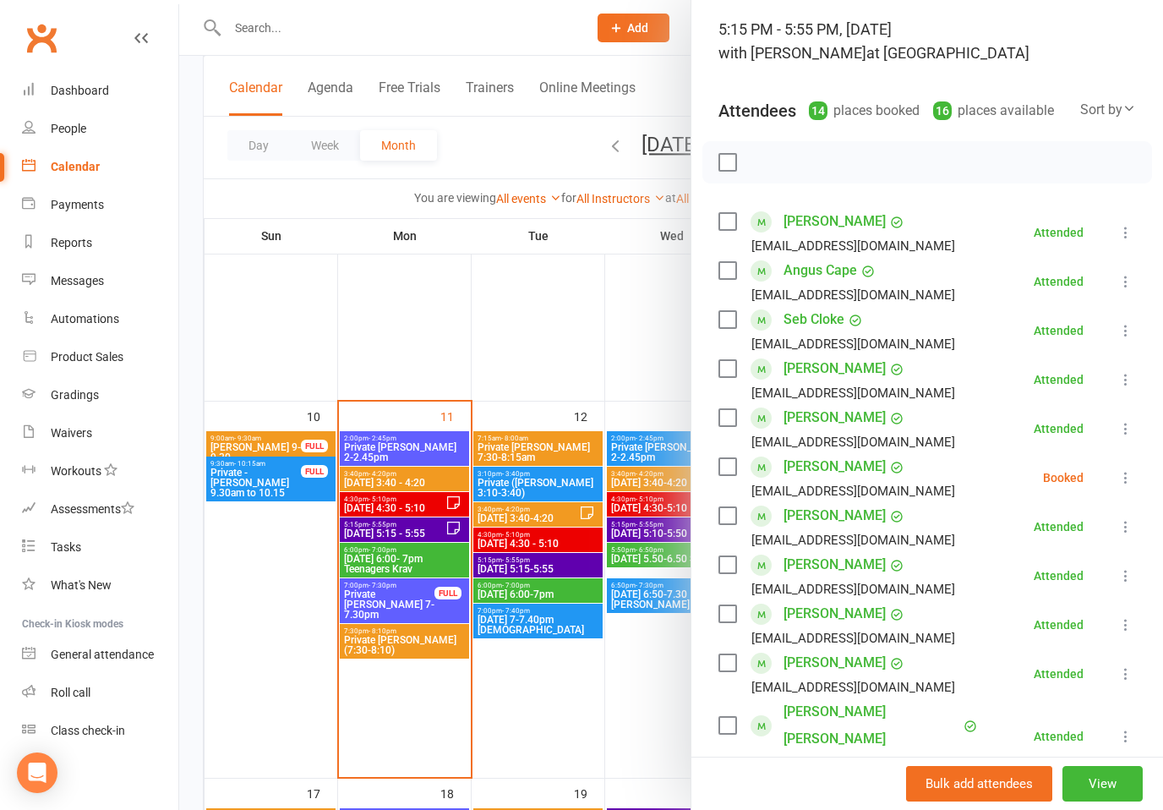
click at [1123, 496] on li "[PERSON_NAME] [EMAIL_ADDRESS][DOMAIN_NAME] Booked More info Remove Check in Mar…" at bounding box center [928, 477] width 418 height 49
click at [1117, 484] on button at bounding box center [1126, 478] width 20 height 20
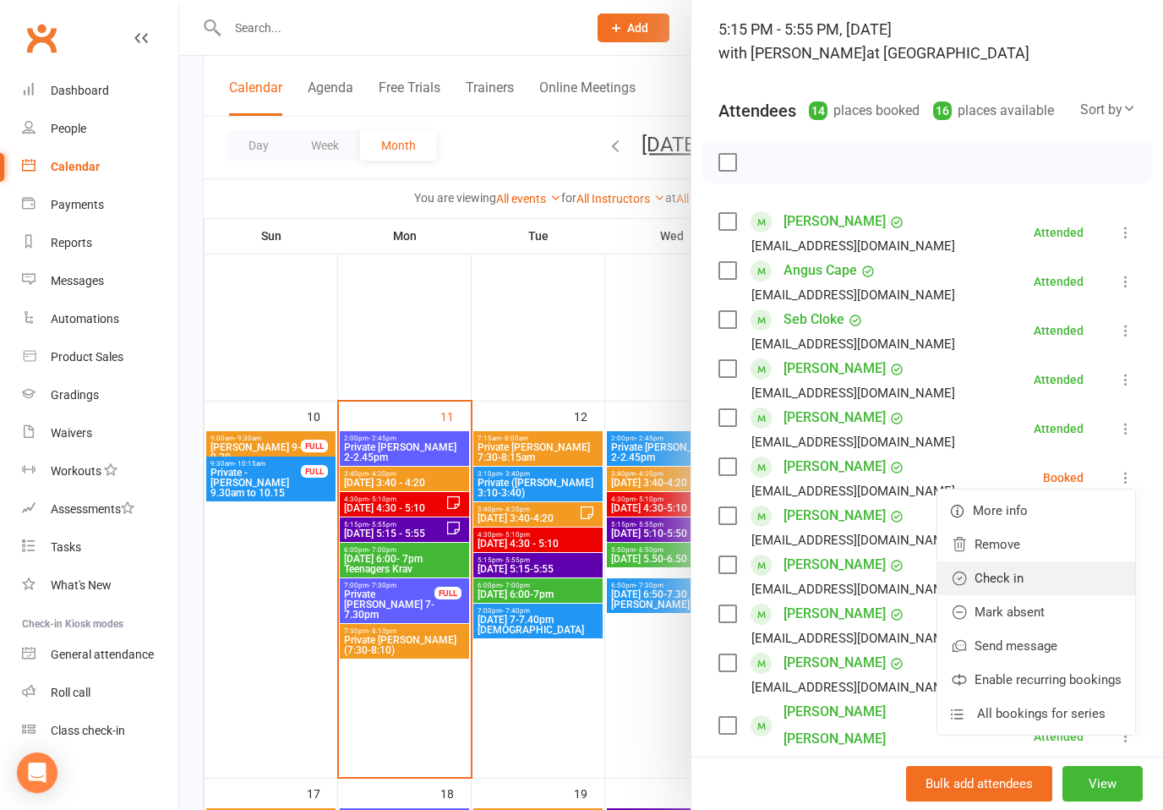
click at [996, 589] on link "Check in" at bounding box center [1037, 578] width 198 height 34
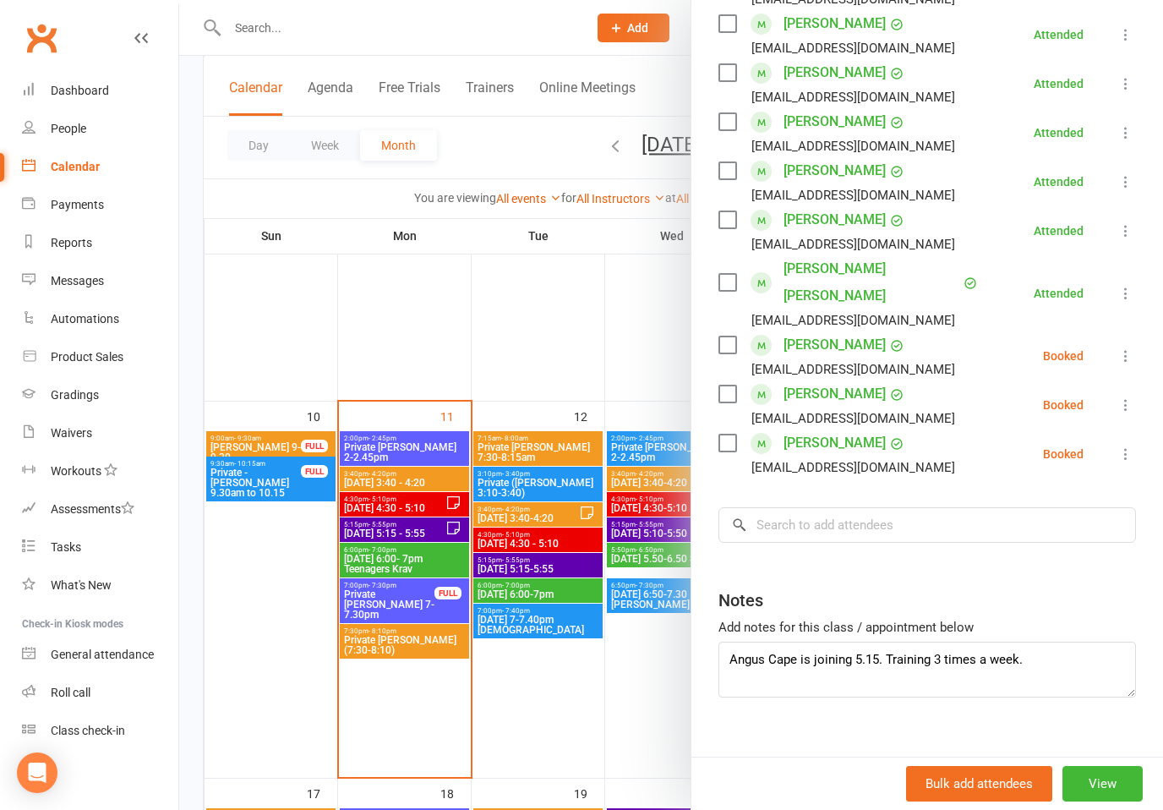
scroll to position [548, 0]
